Goal: Task Accomplishment & Management: Manage account settings

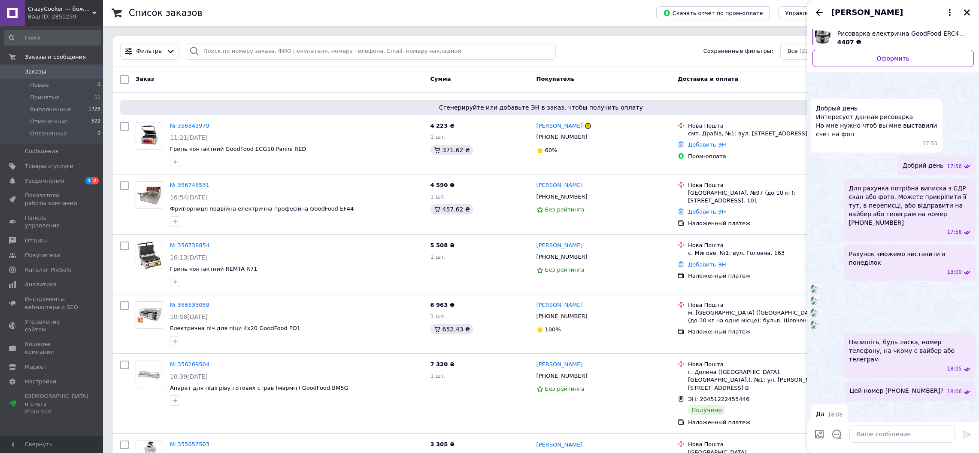
scroll to position [825, 0]
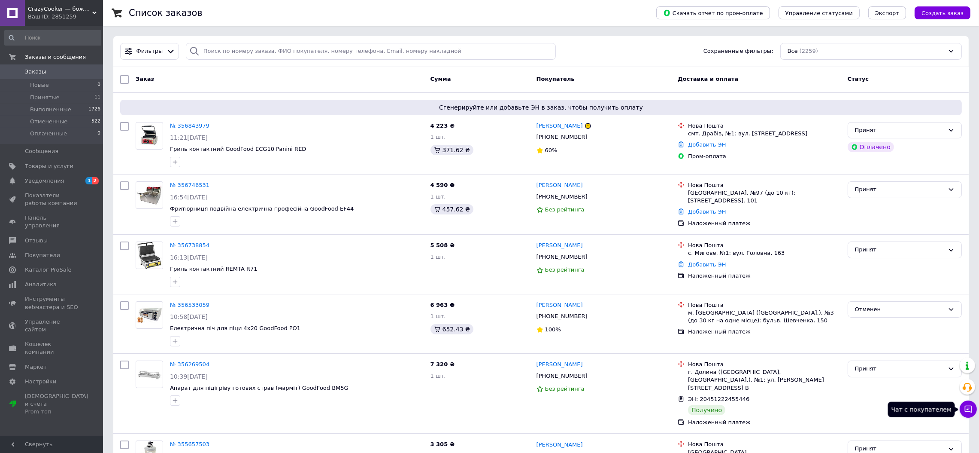
click at [969, 408] on icon at bounding box center [968, 408] width 9 height 9
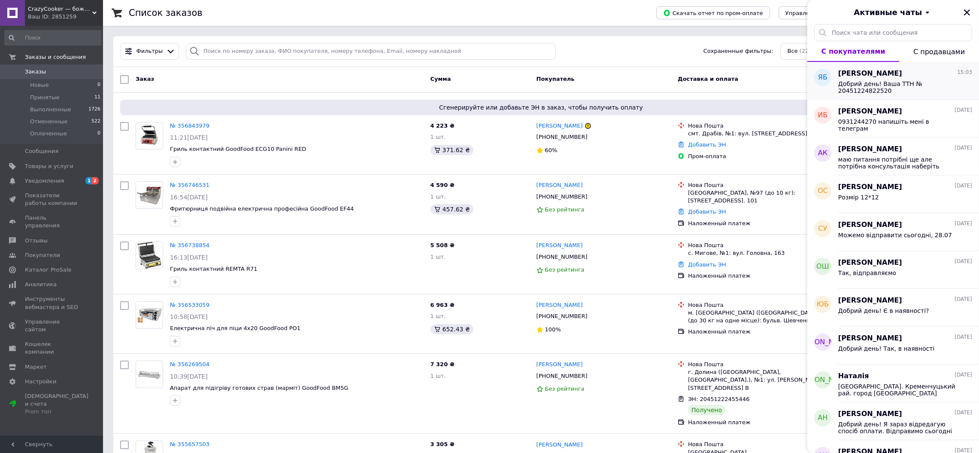
click at [908, 79] on div "Добрий день! Ваша ТТН № 20451224822520" at bounding box center [905, 86] width 134 height 15
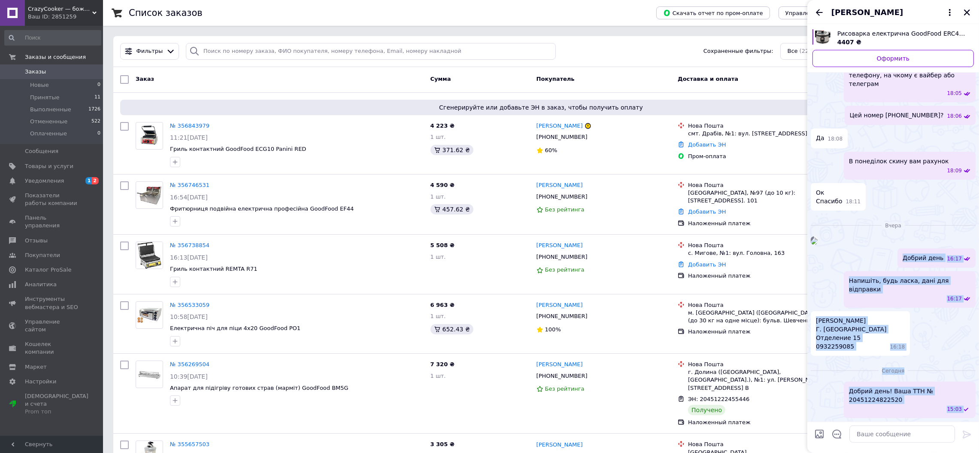
scroll to position [825, 0]
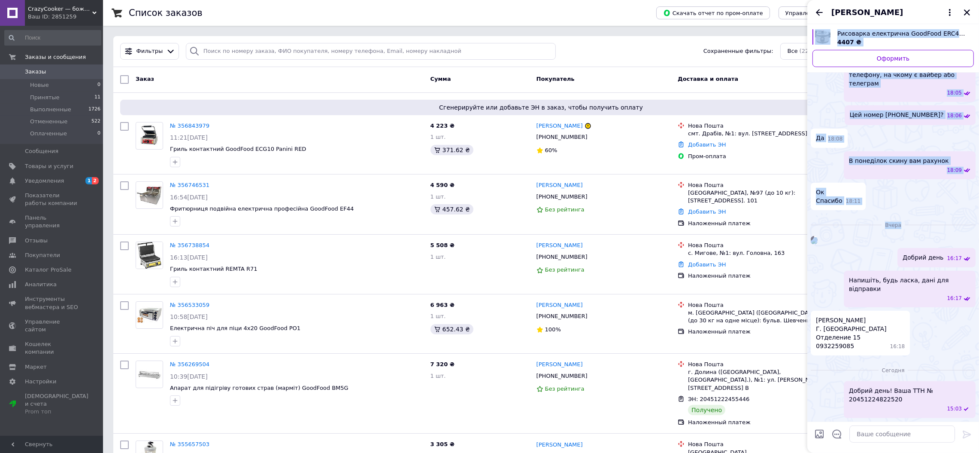
drag, startPoint x: 911, startPoint y: 328, endPoint x: 944, endPoint y: 463, distance: 138.8
click at [968, 9] on icon "Закрыть" at bounding box center [967, 13] width 8 height 8
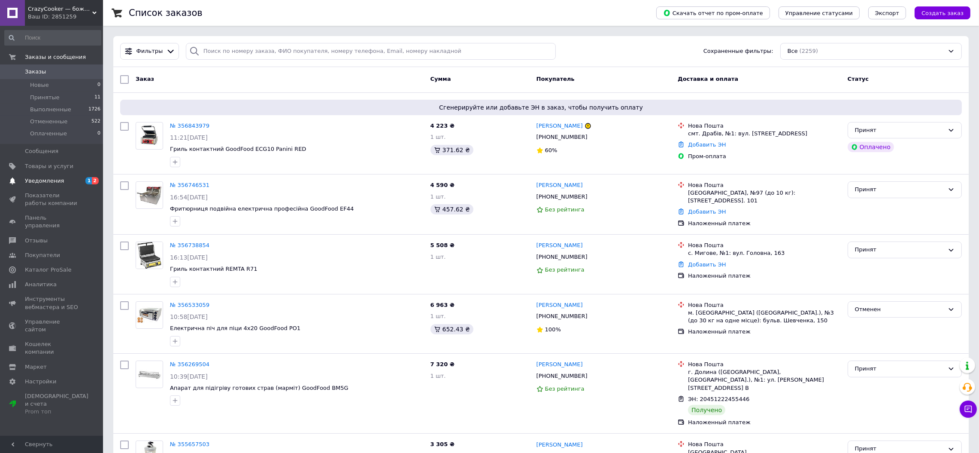
click at [37, 180] on span "Уведомления" at bounding box center [44, 181] width 39 height 8
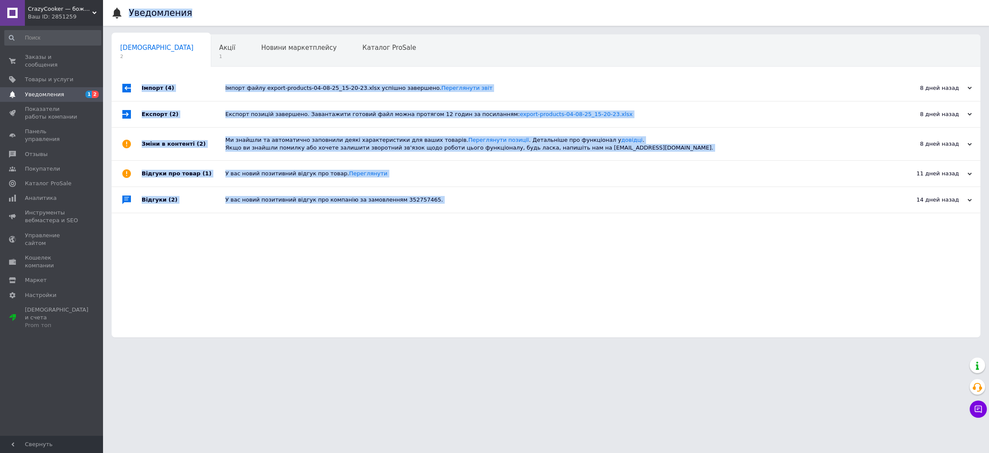
click at [316, 330] on div "Імпорт (4) Імпорт файлу export-products-04-08-25_15-20-23.xlsx успішно завершен…" at bounding box center [546, 206] width 869 height 262
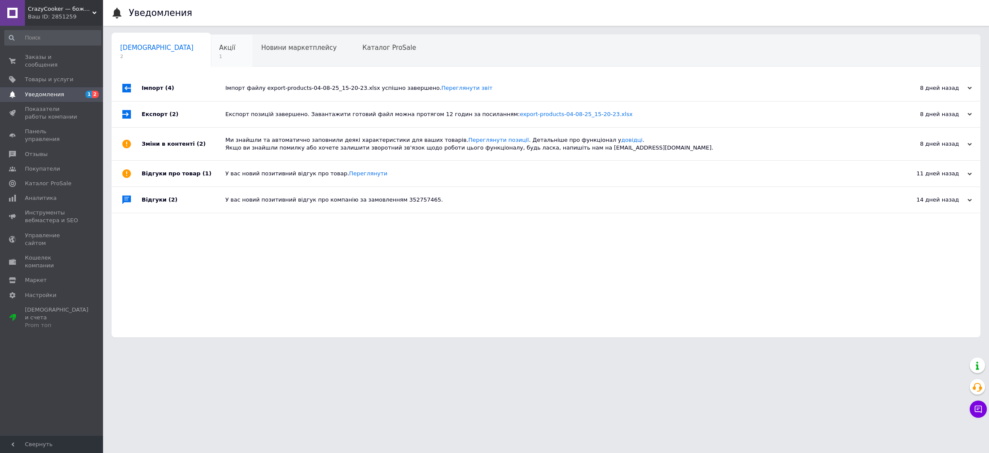
click at [219, 46] on span "Акції" at bounding box center [227, 48] width 16 height 8
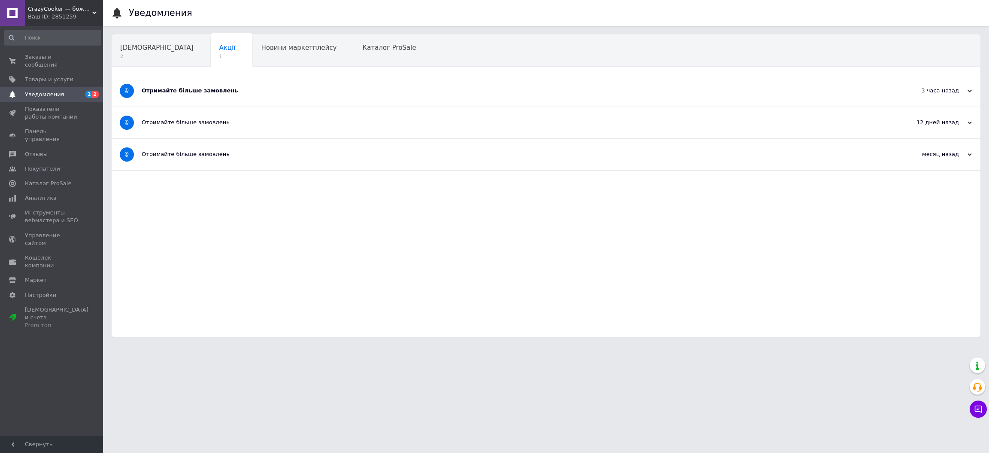
click at [197, 90] on div "Отримайте більше замовлень" at bounding box center [514, 91] width 744 height 8
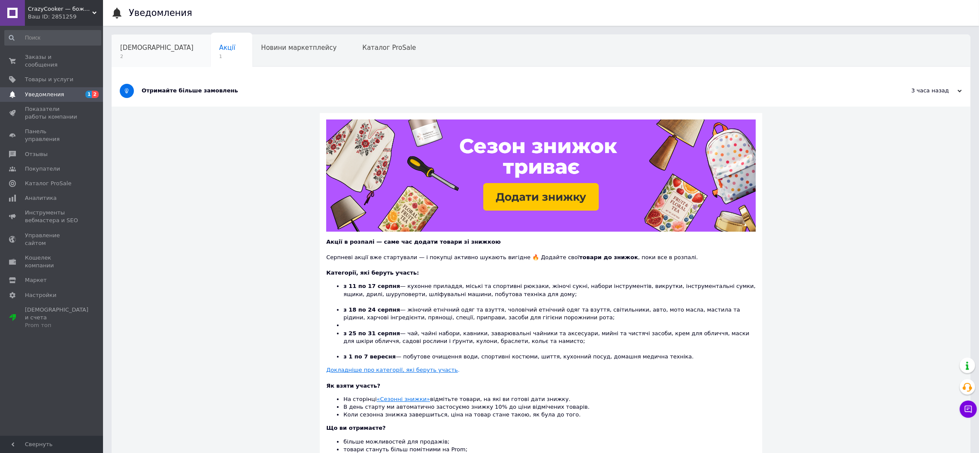
click at [132, 49] on span "Сповіщення" at bounding box center [156, 48] width 73 height 8
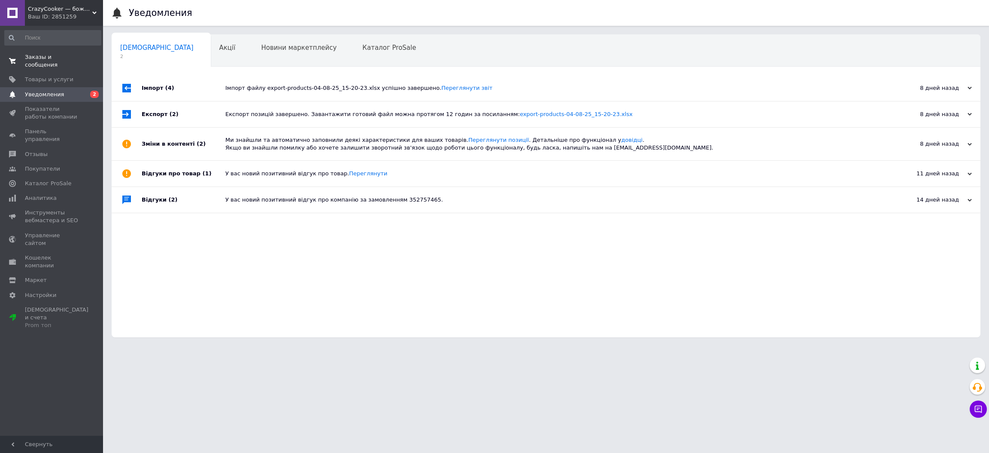
click at [40, 53] on span "Заказы и сообщения" at bounding box center [52, 60] width 55 height 15
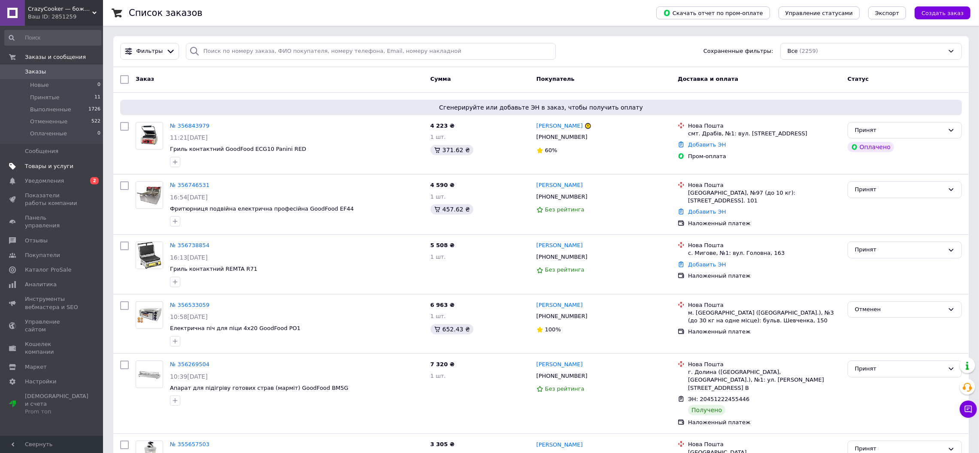
click at [55, 165] on span "Товары и услуги" at bounding box center [49, 166] width 49 height 8
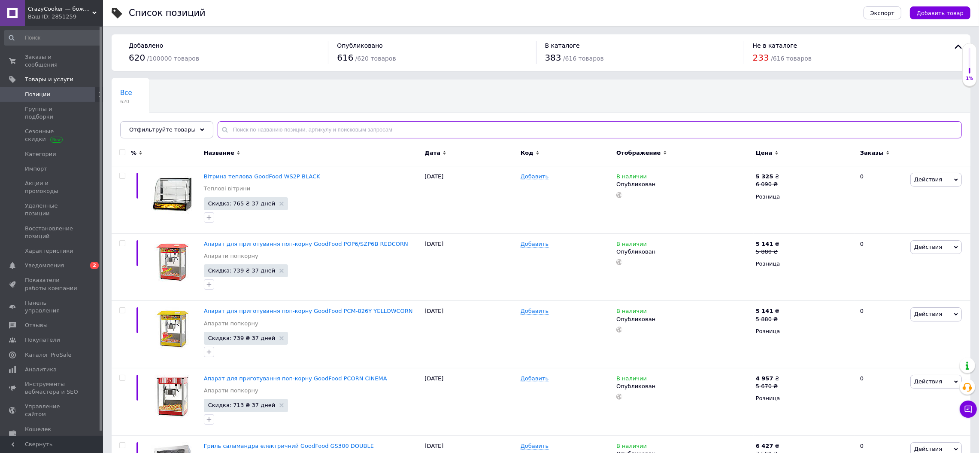
click at [279, 126] on input "text" at bounding box center [590, 129] width 744 height 17
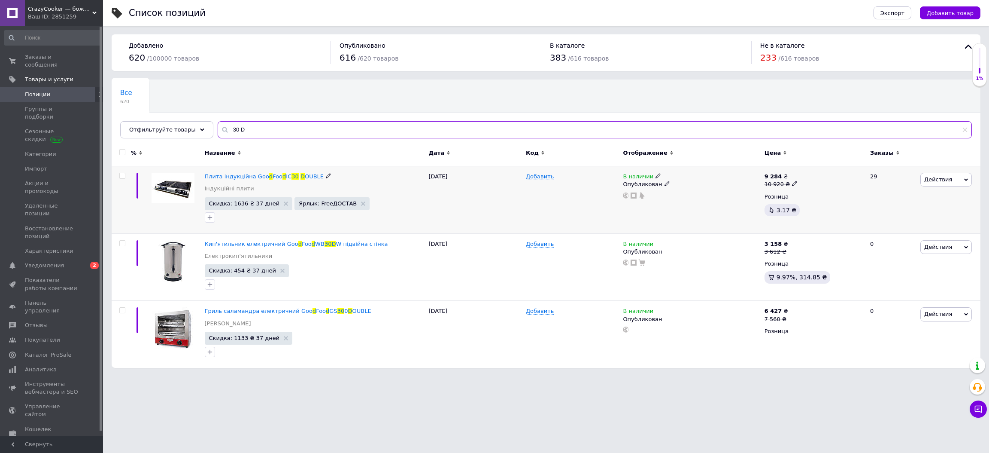
type input "30 D"
click at [656, 173] on span at bounding box center [658, 176] width 5 height 6
click at [678, 186] on li "Нет в наличии" at bounding box center [706, 183] width 82 height 12
click at [581, 207] on div "Добавить" at bounding box center [572, 199] width 97 height 67
click at [47, 59] on span "Заказы и сообщения" at bounding box center [52, 60] width 55 height 15
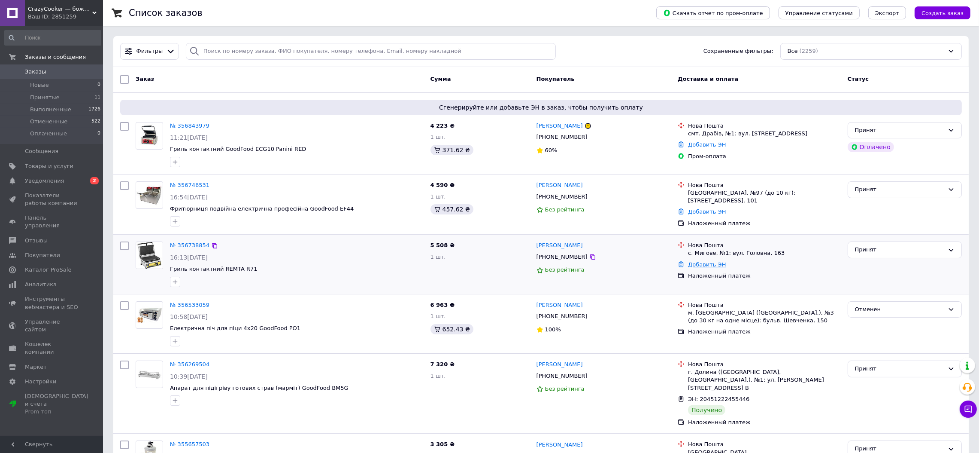
click at [704, 262] on link "Добавить ЭН" at bounding box center [707, 264] width 38 height 6
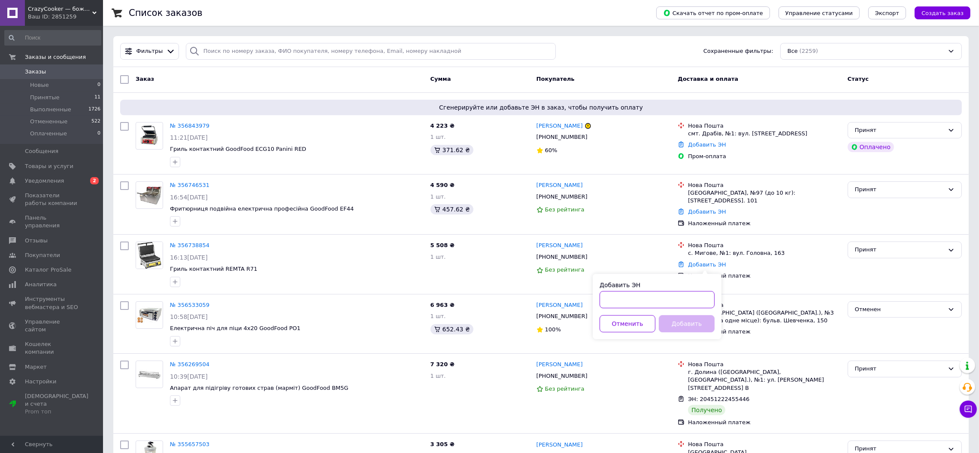
click at [675, 296] on input "Добавить ЭН" at bounding box center [657, 299] width 115 height 17
paste input "20451224813890"
type input "20451224813890"
click at [682, 320] on button "Добавить" at bounding box center [687, 323] width 56 height 17
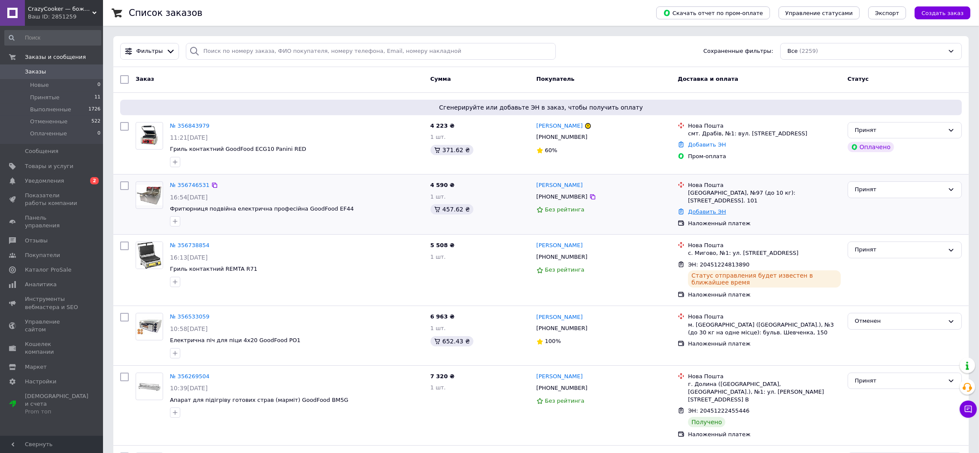
click at [713, 211] on link "Добавить ЭН" at bounding box center [707, 211] width 38 height 6
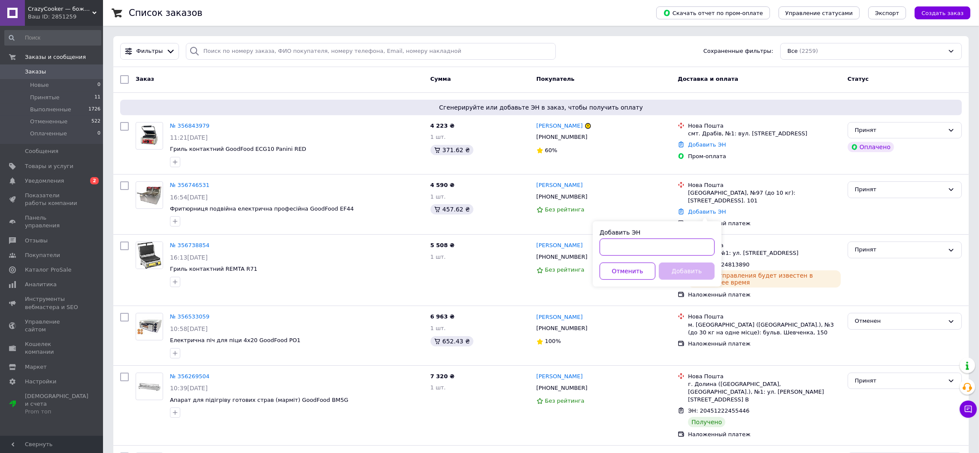
click at [653, 244] on input "Добавить ЭН" at bounding box center [657, 246] width 115 height 17
paste input "20451224861361"
type input "20451224861361"
click at [677, 267] on button "Добавить" at bounding box center [687, 270] width 56 height 17
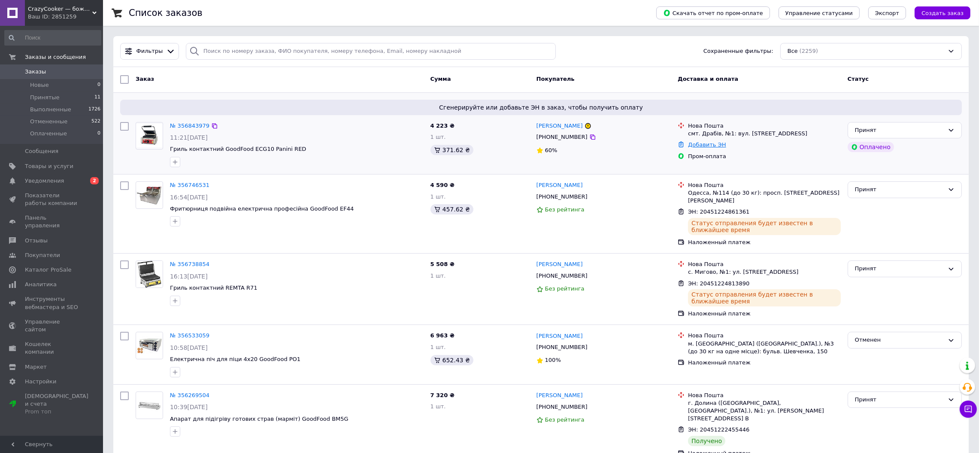
click at [710, 143] on link "Добавить ЭН" at bounding box center [707, 144] width 38 height 6
click at [686, 175] on input "Добавить ЭН" at bounding box center [657, 179] width 115 height 17
paste input "20451224990934"
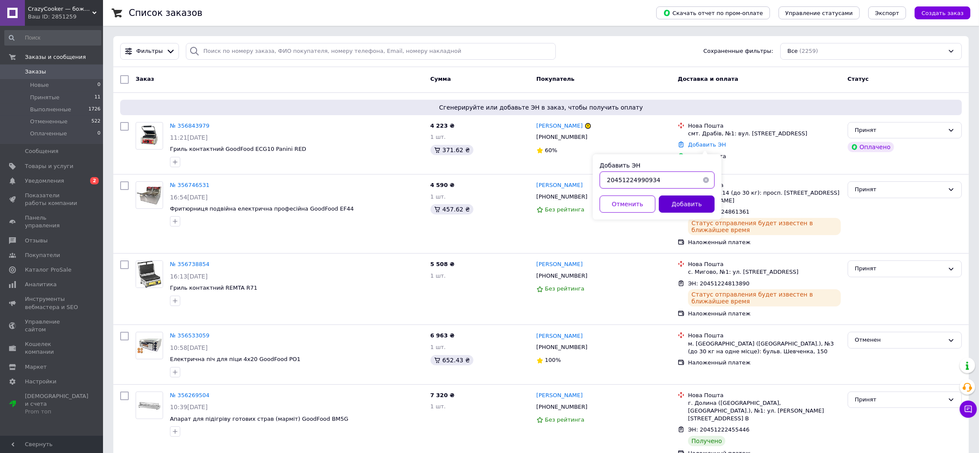
type input "20451224990934"
click at [686, 207] on button "Добавить" at bounding box center [687, 203] width 56 height 17
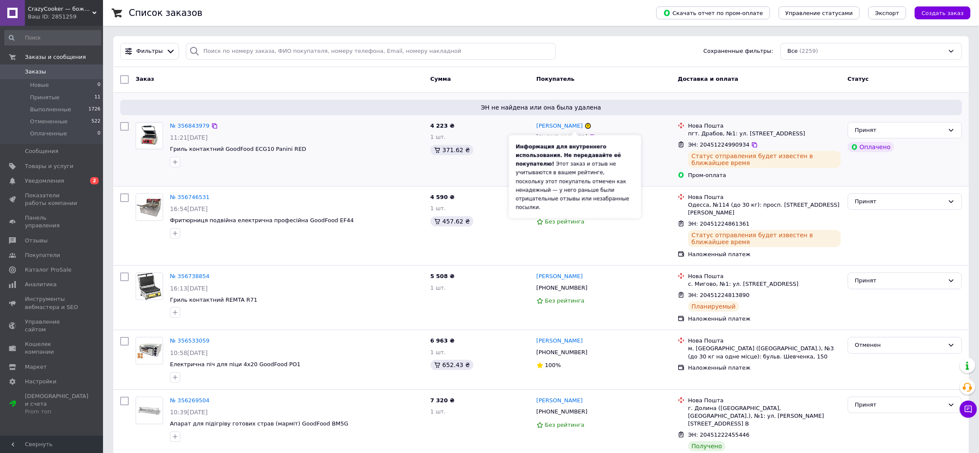
click at [588, 126] on icon at bounding box center [588, 126] width 0 height 2
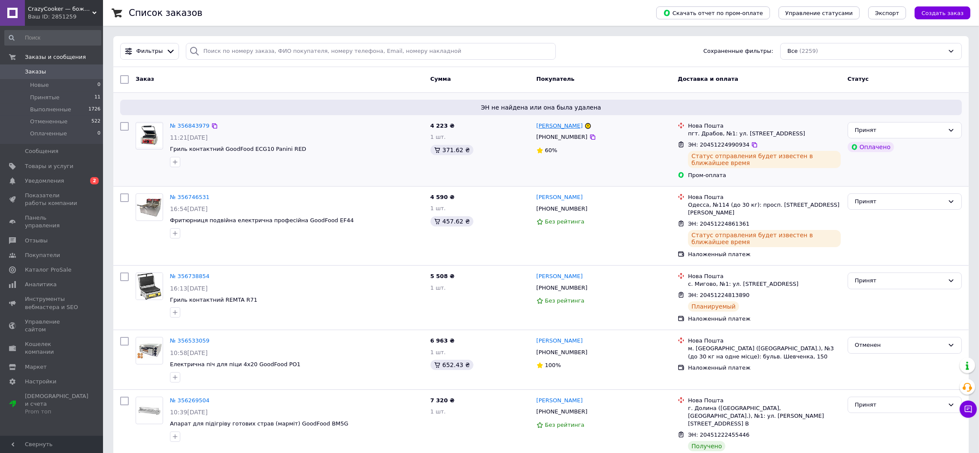
click at [544, 127] on link "[PERSON_NAME]" at bounding box center [560, 126] width 46 height 8
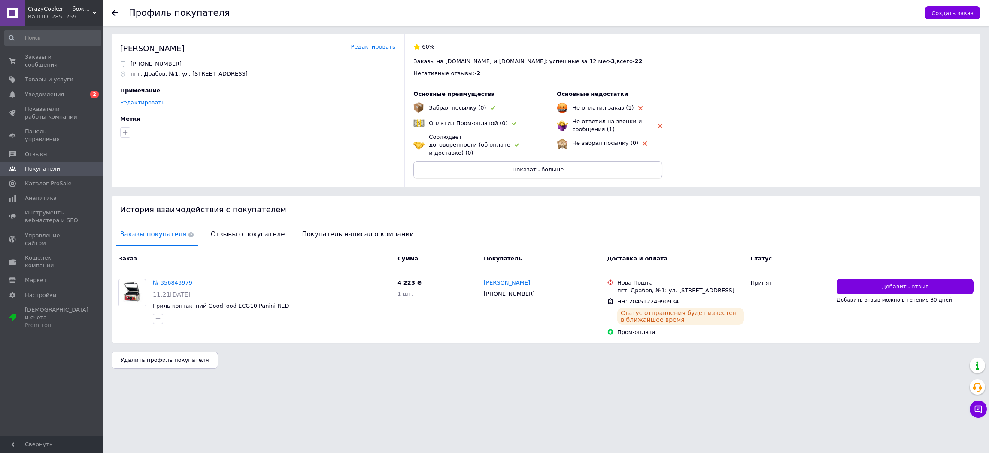
click at [533, 166] on span "Показать больше" at bounding box center [539, 169] width 52 height 6
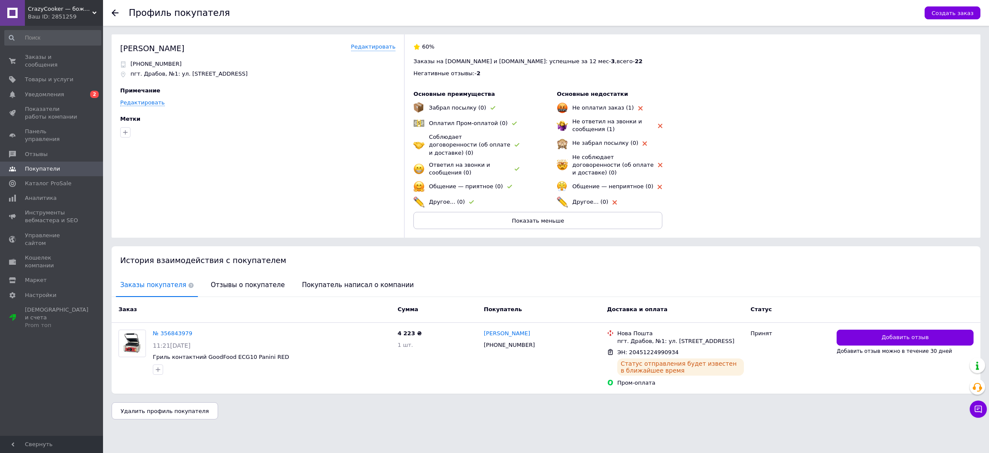
click at [114, 9] on div at bounding box center [120, 13] width 17 height 26
click at [114, 10] on use at bounding box center [115, 12] width 7 height 7
